Goal: Transaction & Acquisition: Download file/media

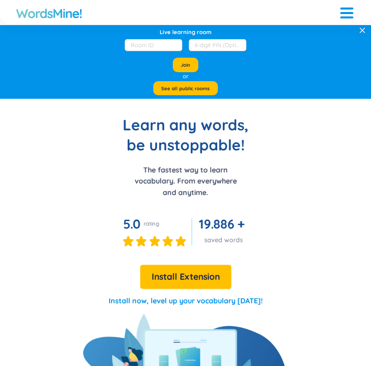
click at [194, 287] on button "Install Extension" at bounding box center [185, 277] width 91 height 24
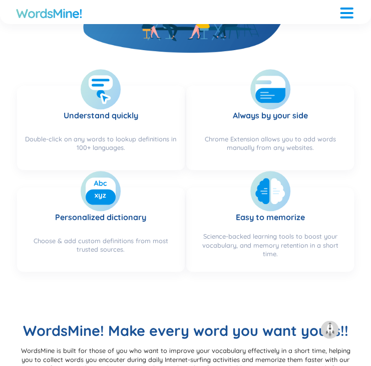
scroll to position [394, 0]
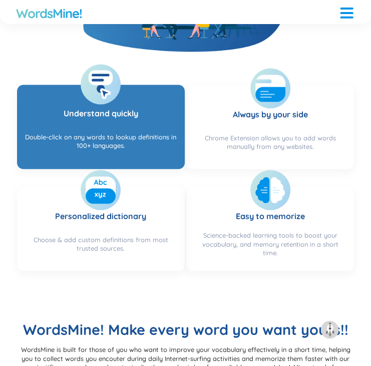
click at [104, 104] on h3 "Understand quickly" at bounding box center [101, 110] width 75 height 37
click at [128, 141] on div "Double-click on any words to lookup definitions in 100+ languages." at bounding box center [101, 145] width 152 height 27
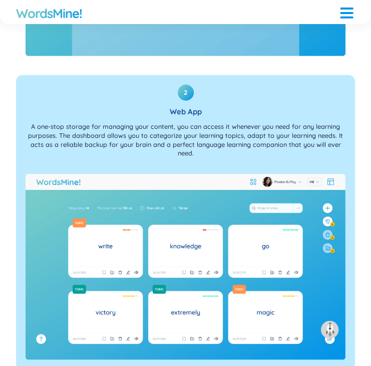
scroll to position [1304, 0]
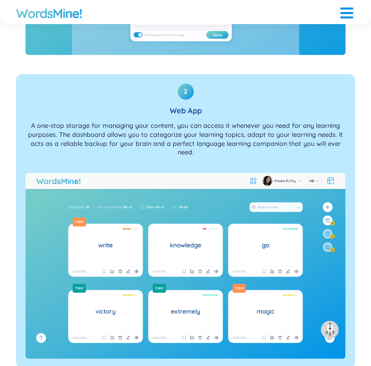
click at [169, 139] on p "A one-stop storage for managing your content, you can access it whenever you ne…" at bounding box center [186, 138] width 320 height 35
click at [94, 129] on p "A one-stop storage for managing your content, you can access it whenever you ne…" at bounding box center [186, 138] width 320 height 35
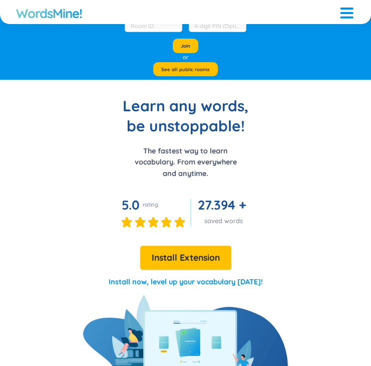
scroll to position [0, 0]
